Goal: Information Seeking & Learning: Check status

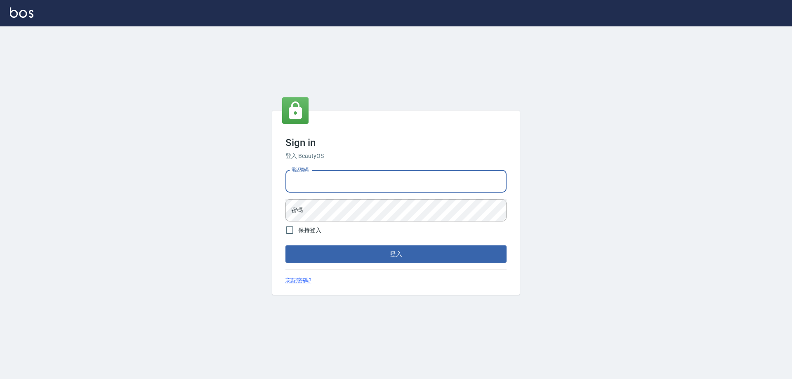
click at [327, 174] on input "電話號碼" at bounding box center [395, 181] width 221 height 22
type input "0910967130"
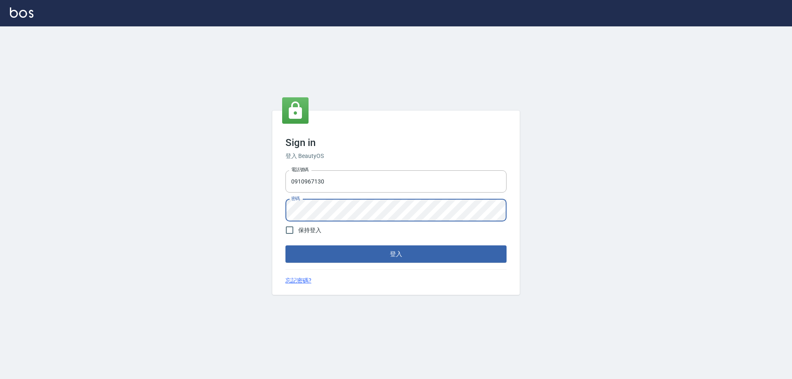
click at [285, 245] on button "登入" at bounding box center [395, 253] width 221 height 17
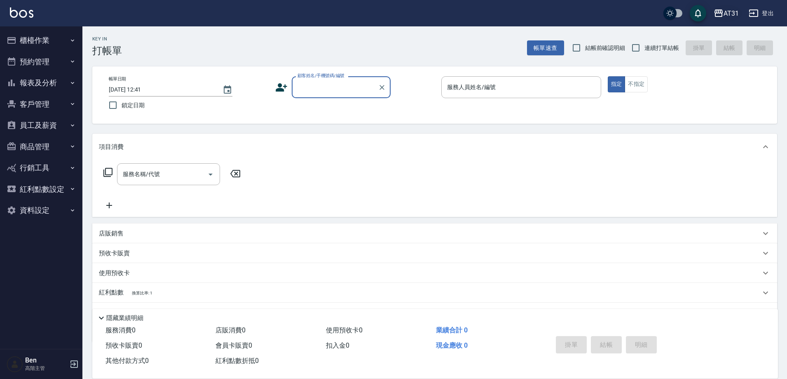
click at [736, 10] on div "AT31" at bounding box center [731, 13] width 15 height 10
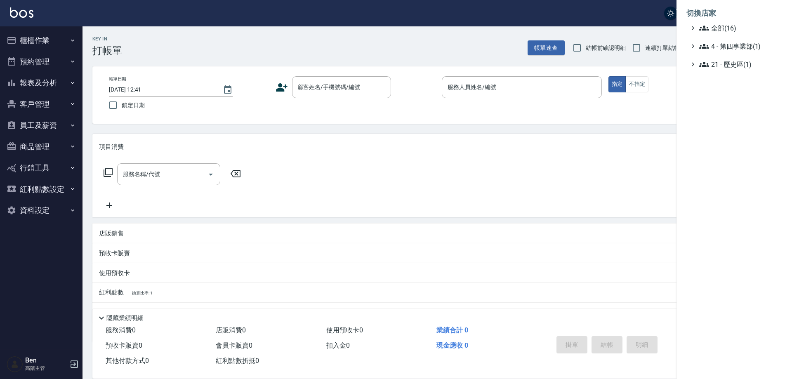
click at [735, 23] on li "切換店家" at bounding box center [734, 13] width 96 height 20
click at [735, 26] on span "全部(16)" at bounding box center [739, 28] width 80 height 10
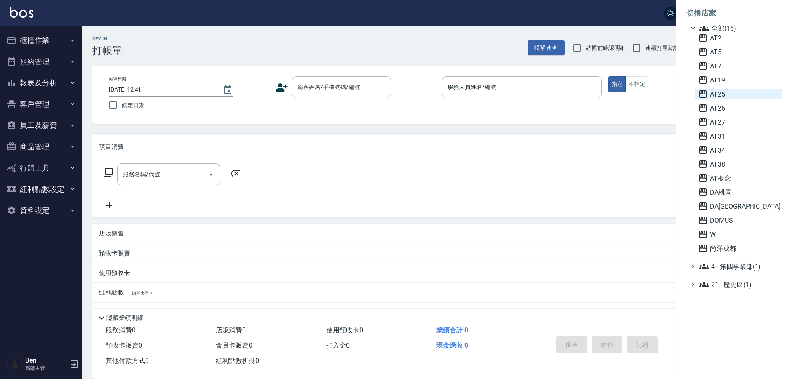
click at [731, 95] on span "AT25" at bounding box center [738, 94] width 81 height 10
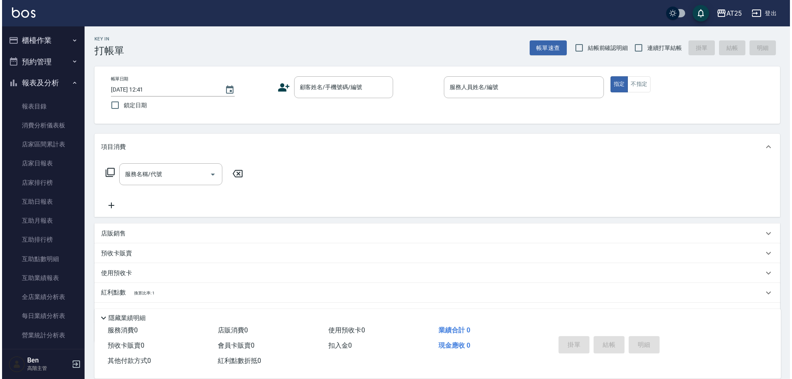
scroll to position [206, 0]
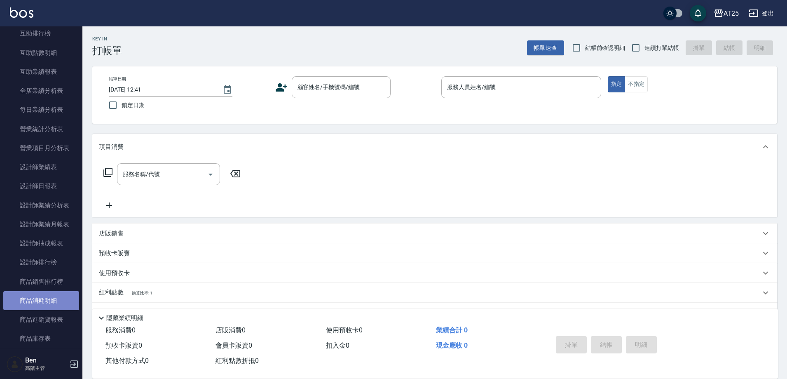
click at [47, 296] on link "商品消耗明細" at bounding box center [41, 300] width 76 height 19
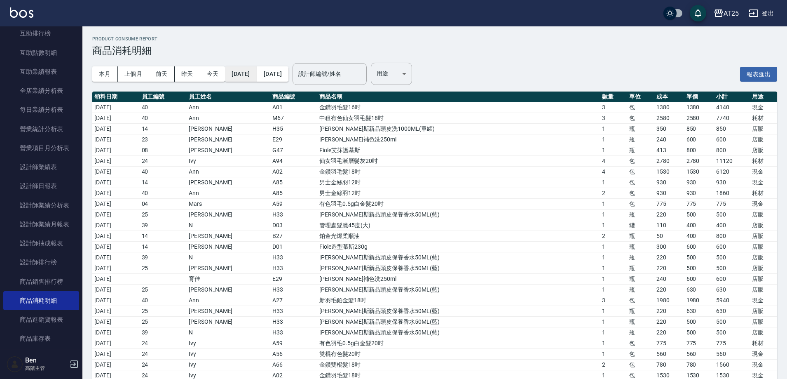
click at [254, 75] on button "[DATE]" at bounding box center [241, 73] width 32 height 15
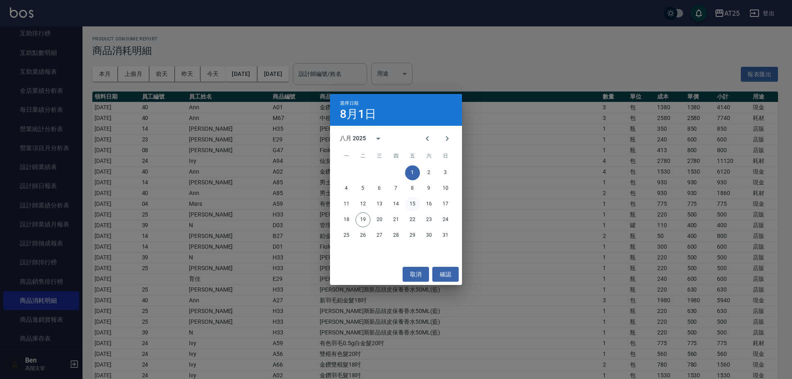
click at [411, 204] on button "15" at bounding box center [412, 204] width 15 height 15
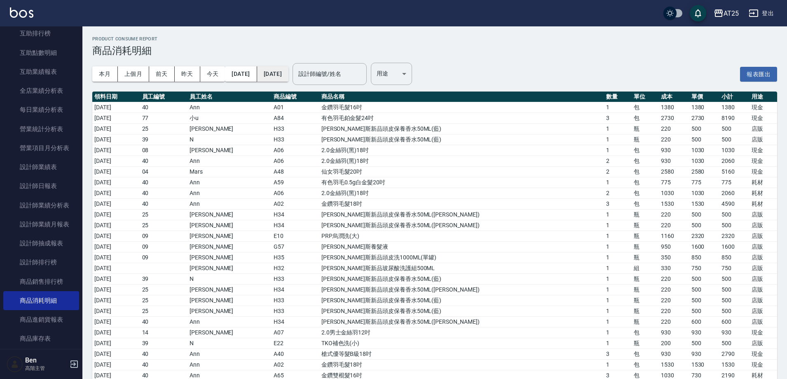
click at [289, 70] on button "[DATE]" at bounding box center [272, 73] width 31 height 15
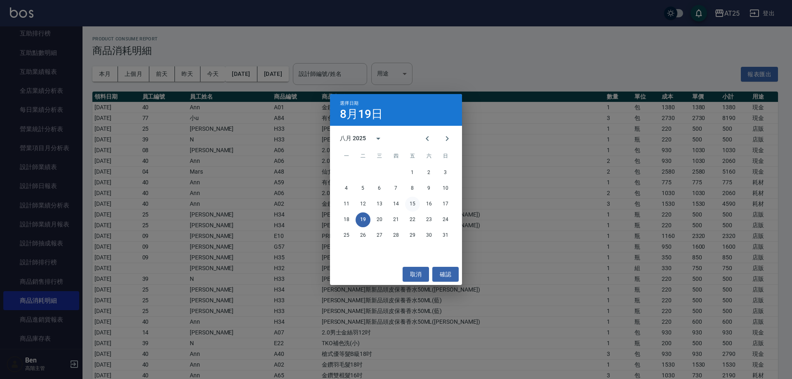
click at [412, 205] on button "15" at bounding box center [412, 204] width 15 height 15
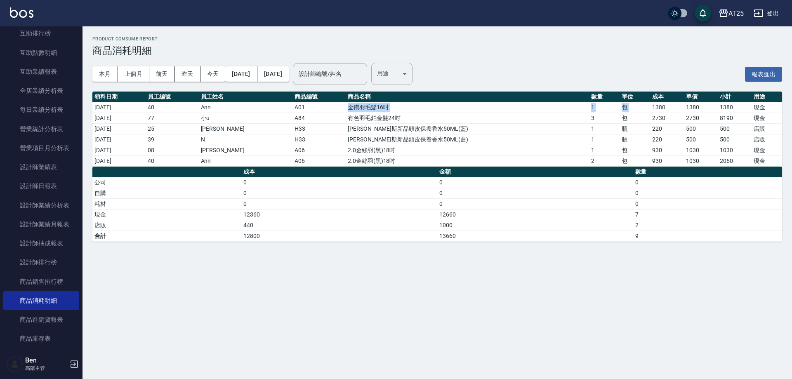
drag, startPoint x: 435, startPoint y: 108, endPoint x: 633, endPoint y: 108, distance: 197.9
click at [633, 108] on tr "[DATE] 40 Ann A01 金鑽羽毛髮16吋 1 包 1380 1380 1380 現金" at bounding box center [436, 107] width 689 height 11
drag, startPoint x: 167, startPoint y: 153, endPoint x: 326, endPoint y: 151, distance: 159.1
click at [326, 151] on tr "[DATE] 08 [PERSON_NAME] A06 2.0[PERSON_NAME](黑)18吋 1 包 930 1030 1030 現金" at bounding box center [436, 150] width 689 height 11
drag, startPoint x: 177, startPoint y: 162, endPoint x: 688, endPoint y: 160, distance: 511.2
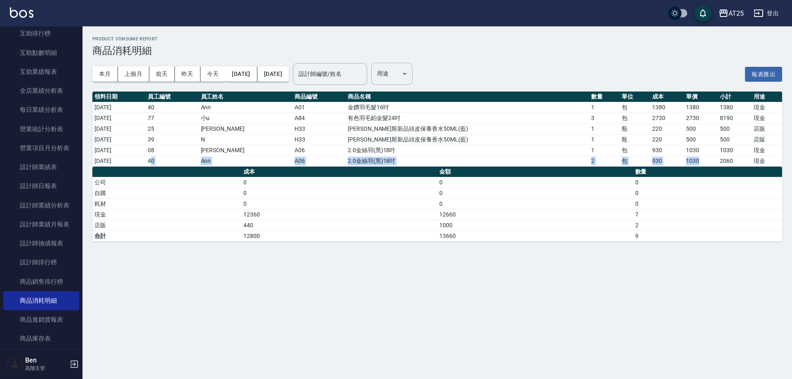
click at [692, 160] on tr "[DATE] 40 Ann A06 2.0金絲羽(黑)18吋 2 包 930 1030 2060 現金" at bounding box center [436, 160] width 689 height 11
drag, startPoint x: 197, startPoint y: 149, endPoint x: 707, endPoint y: 150, distance: 510.0
click at [707, 150] on tr "[DATE] 08 [PERSON_NAME] A06 2.0[PERSON_NAME](黑)18吋 1 包 930 1030 1030 現金" at bounding box center [436, 150] width 689 height 11
drag, startPoint x: 359, startPoint y: 119, endPoint x: 770, endPoint y: 118, distance: 411.4
click at [770, 118] on tr "[DATE] 77 小u A84 有色羽毛鉑金髮24吋 3 包 2730 2730 8190 現金" at bounding box center [436, 118] width 689 height 11
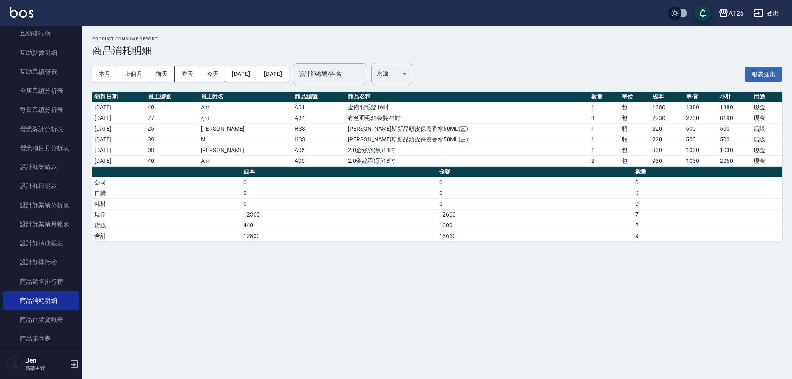
click at [718, 139] on td "500" at bounding box center [734, 139] width 34 height 11
click at [250, 75] on button "[DATE]" at bounding box center [241, 73] width 32 height 15
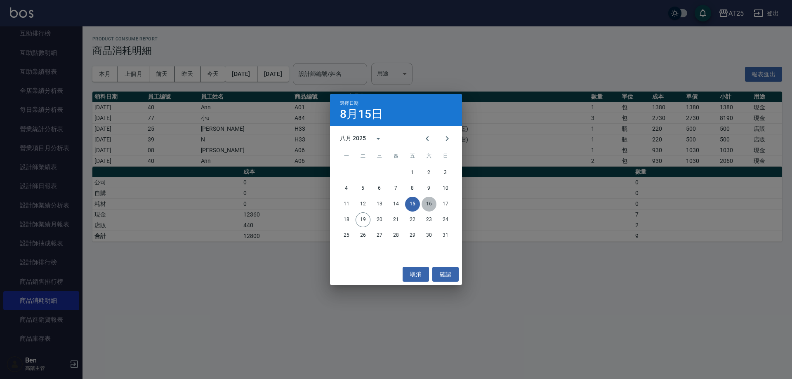
click at [425, 201] on button "16" at bounding box center [428, 204] width 15 height 15
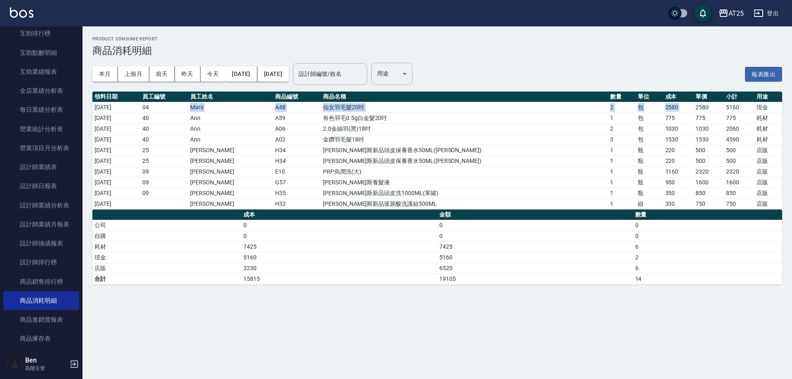
drag, startPoint x: 231, startPoint y: 106, endPoint x: 671, endPoint y: 105, distance: 440.3
click at [671, 105] on tr "[DATE] 04 Mars A48 仙女羽毛髮20吋 2 包 2580 2580 5160 現金" at bounding box center [436, 107] width 689 height 11
drag, startPoint x: 235, startPoint y: 119, endPoint x: 742, endPoint y: 121, distance: 506.2
click at [742, 121] on tr "[DATE] 40 Ann A59 有色羽毛0.5g白金髮20吋 1 包 775 775 775 耗材" at bounding box center [436, 118] width 689 height 11
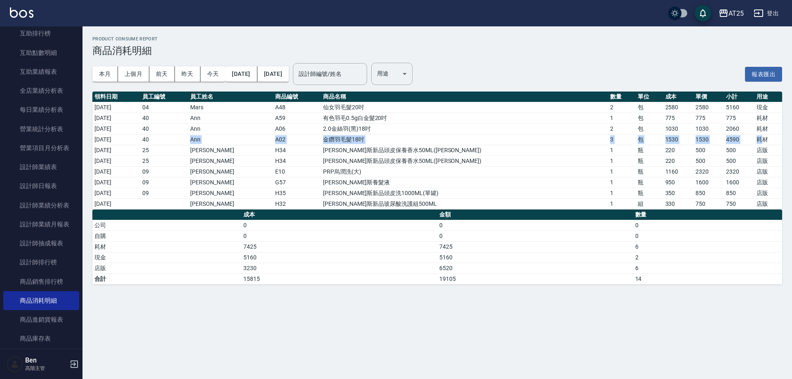
drag, startPoint x: 197, startPoint y: 141, endPoint x: 647, endPoint y: 141, distance: 450.2
click at [747, 141] on tr "[DATE] 40 Ann A02 金鑽羽毛髮18吋 3 包 1530 1530 4590 耗材" at bounding box center [436, 139] width 689 height 11
drag, startPoint x: 275, startPoint y: 129, endPoint x: 656, endPoint y: 131, distance: 381.3
click at [656, 131] on tr "[DATE] 40 Ann A06 2.0金絲羽(黑)18吋 2 包 1030 1030 2060 耗材" at bounding box center [436, 128] width 689 height 11
click at [255, 72] on button "[DATE]" at bounding box center [241, 73] width 32 height 15
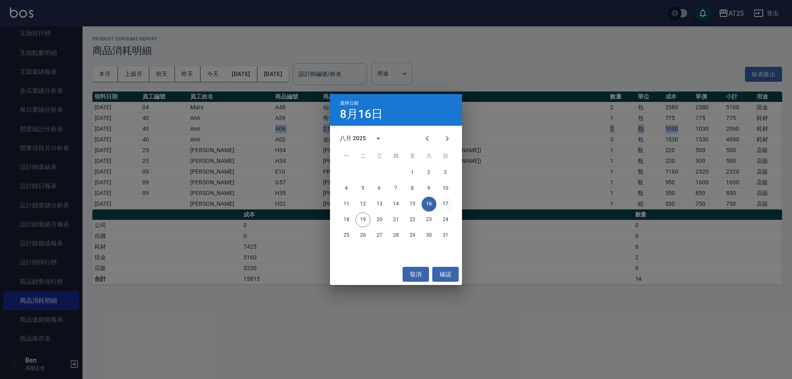
click at [446, 208] on button "17" at bounding box center [445, 204] width 15 height 15
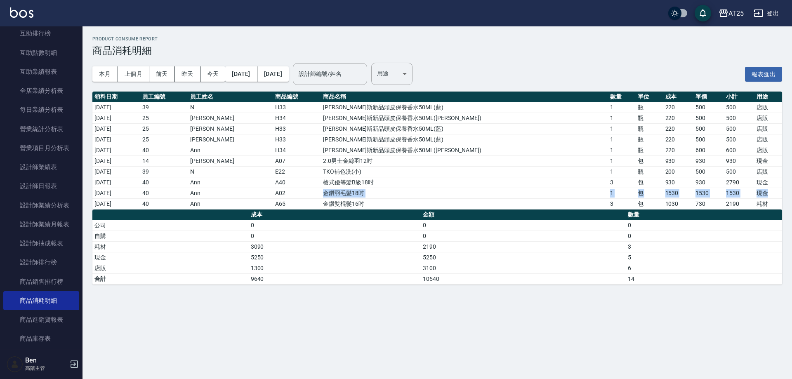
drag, startPoint x: 348, startPoint y: 193, endPoint x: 759, endPoint y: 191, distance: 410.6
click at [759, 191] on tr "[DATE] 40 Ann A02 金鑽羽毛髮18吋 1 包 1530 1530 1530 現金" at bounding box center [436, 193] width 689 height 11
drag, startPoint x: 347, startPoint y: 204, endPoint x: 756, endPoint y: 200, distance: 409.0
click at [756, 200] on tr "[DATE] 40 Ann A65 金鑽雙棍髮16吋 3 包 [PHONE_NUMBER] 耗材" at bounding box center [436, 203] width 689 height 11
drag, startPoint x: 350, startPoint y: 160, endPoint x: 737, endPoint y: 160, distance: 387.5
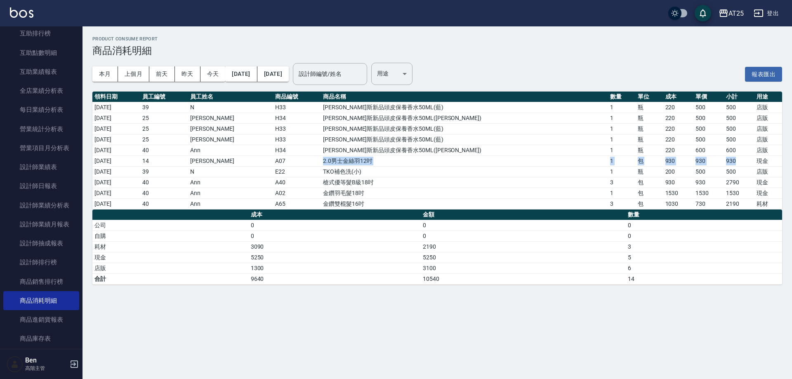
click at [741, 160] on tr "[DATE] 14 [PERSON_NAME] A07 2.0男士[PERSON_NAME]12吋 1 包 930 930 930 現金" at bounding box center [436, 160] width 689 height 11
drag, startPoint x: 268, startPoint y: 73, endPoint x: 259, endPoint y: 73, distance: 9.5
click at [257, 73] on button "[DATE]" at bounding box center [241, 73] width 32 height 15
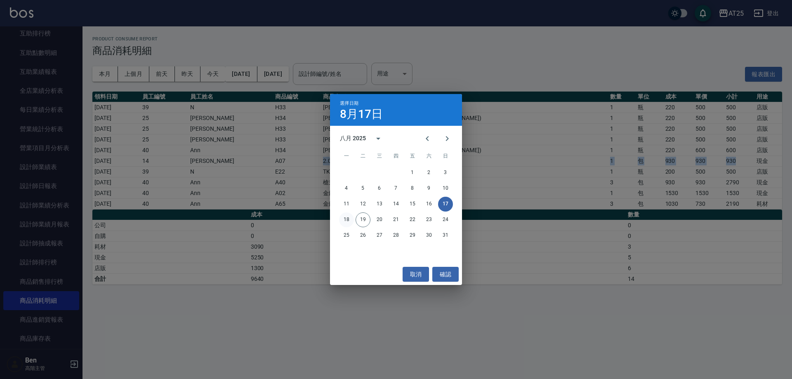
click at [349, 219] on button "18" at bounding box center [346, 219] width 15 height 15
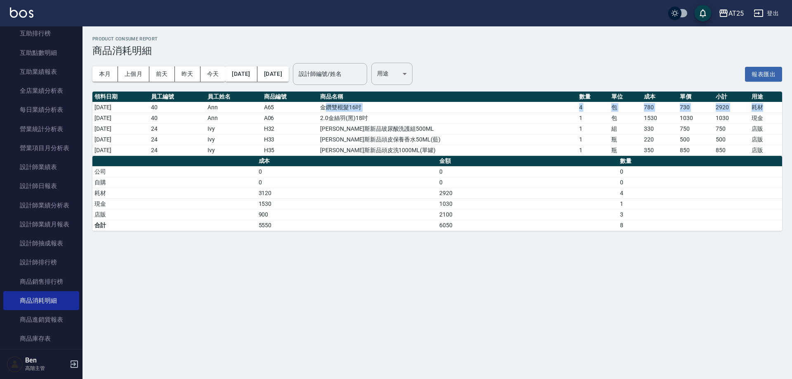
drag, startPoint x: 361, startPoint y: 104, endPoint x: 760, endPoint y: 106, distance: 399.5
click at [760, 106] on tr "[DATE] 40 Ann A65 金鑽雙棍髮16吋 4 包 [PHONE_NUMBER] 耗材" at bounding box center [436, 107] width 689 height 11
drag, startPoint x: 355, startPoint y: 119, endPoint x: 750, endPoint y: 120, distance: 394.9
click at [750, 120] on tr "[DATE] 40 Ann A06 2.0[PERSON_NAME](黑)18吋 1 包 1530 1030 1030 現金" at bounding box center [436, 118] width 689 height 11
click at [660, 258] on div "Product Consume Report 商品消耗明細 本月 上個月 [DATE] [DATE] [DATE] [DATE] [DATE] 設計師編號/姓…" at bounding box center [396, 189] width 792 height 379
